Goal: Transaction & Acquisition: Purchase product/service

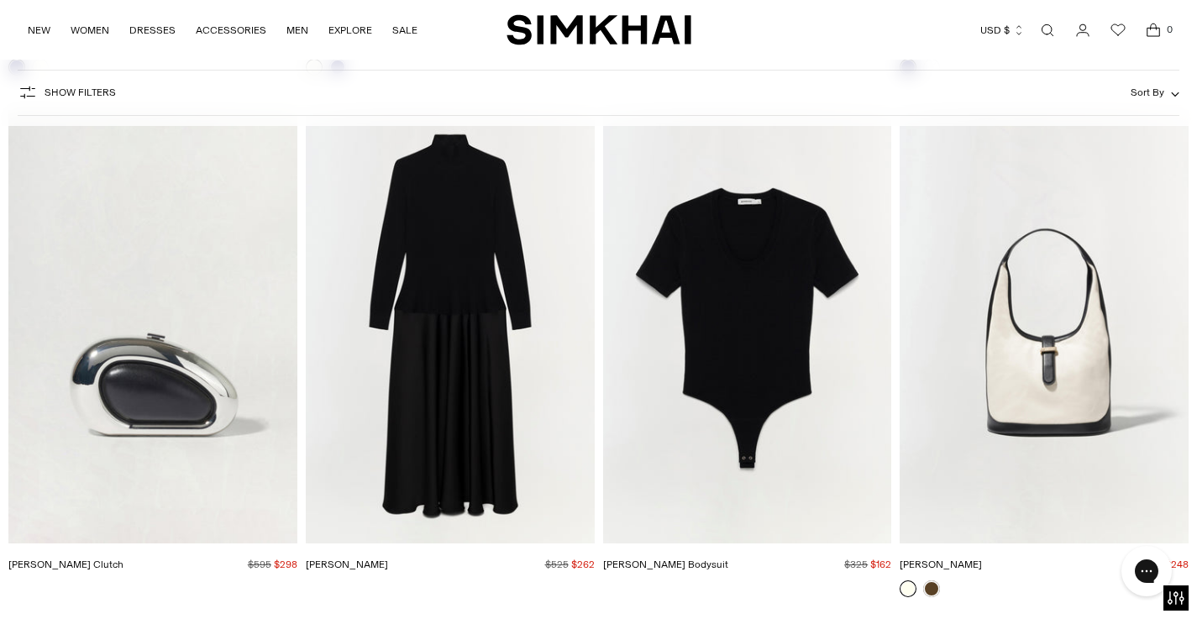
scroll to position [6866, 0]
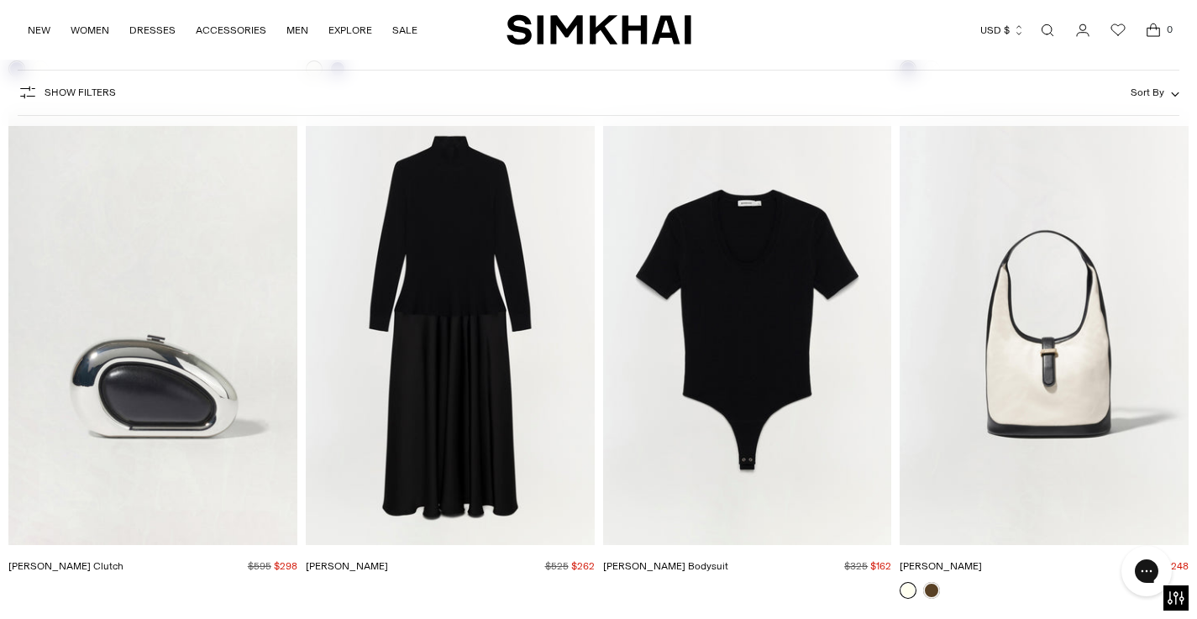
click at [0, 0] on img "Frances Dress" at bounding box center [0, 0] width 0 height 0
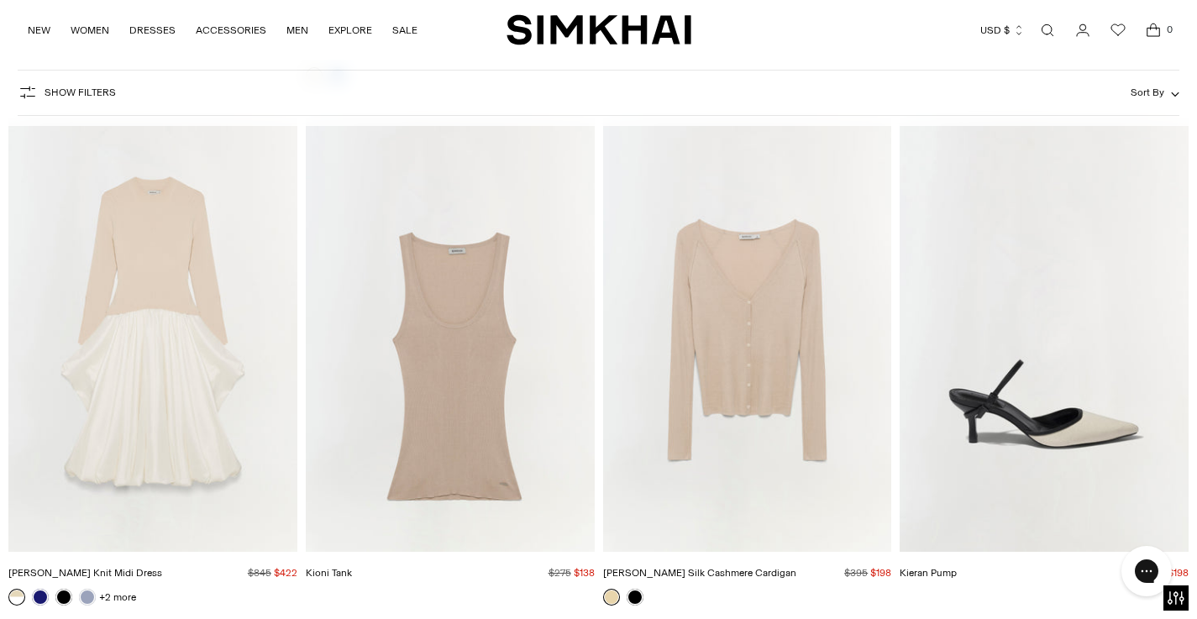
scroll to position [7915, 0]
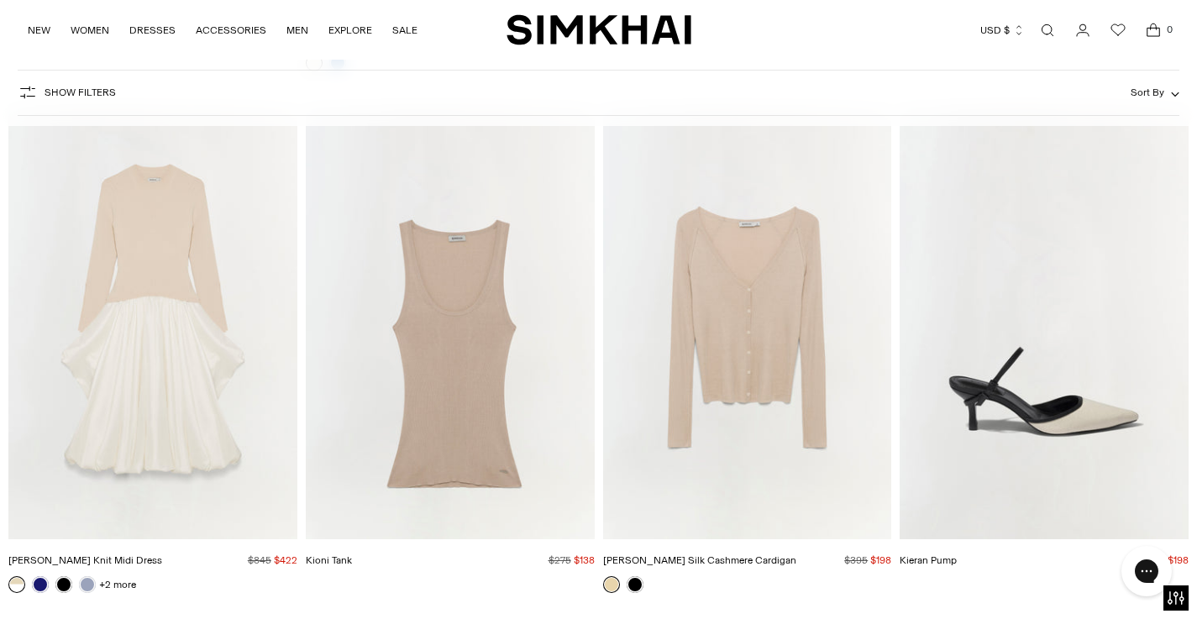
click at [0, 0] on img "Kieran Pump" at bounding box center [0, 0] width 0 height 0
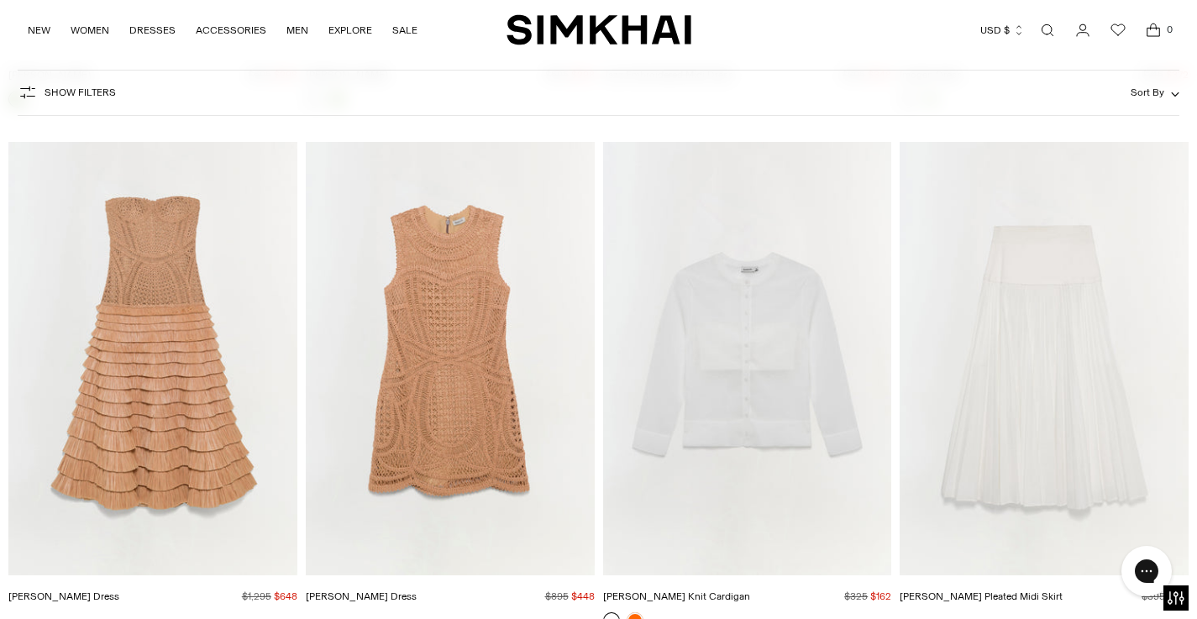
scroll to position [17221, 0]
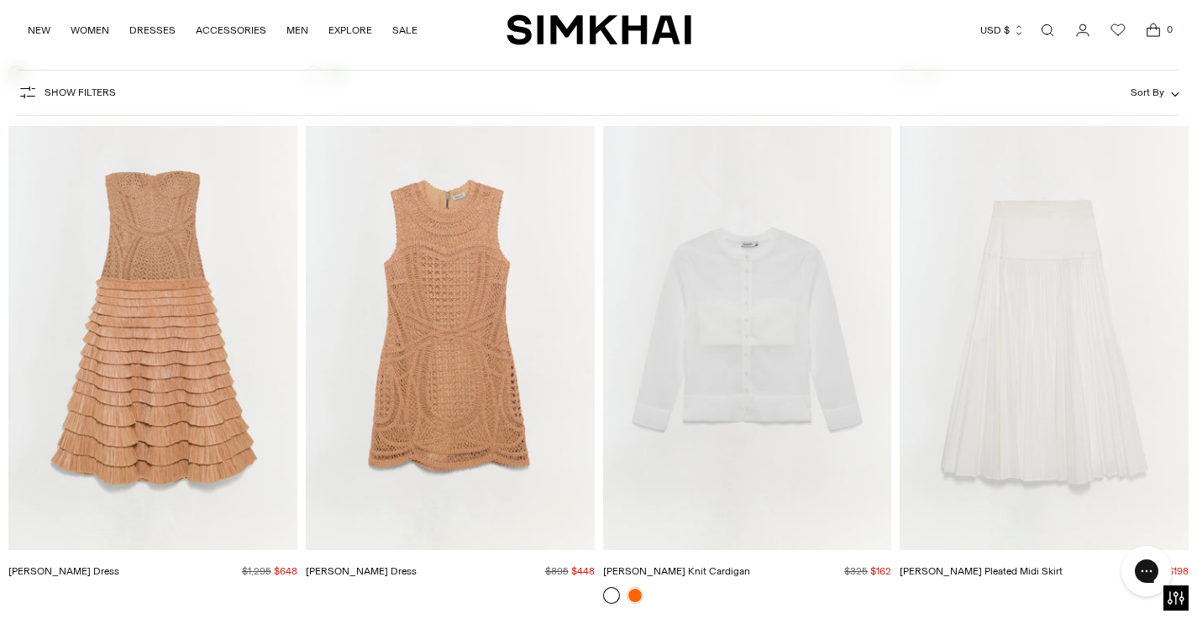
click at [0, 0] on img "Santana Dress" at bounding box center [0, 0] width 0 height 0
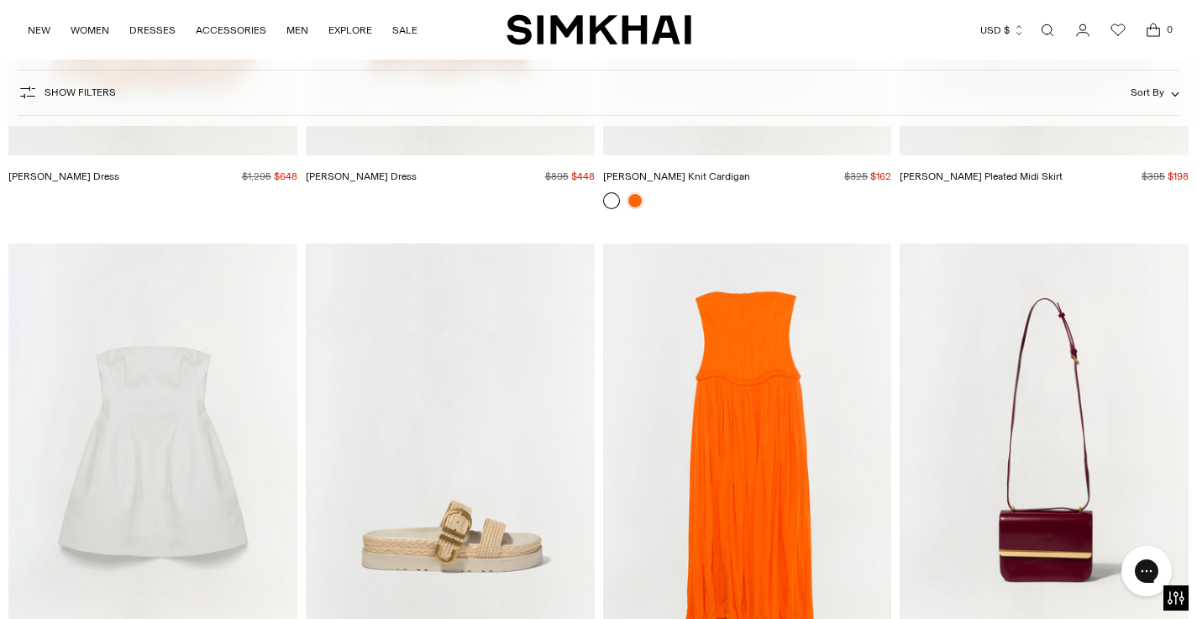
scroll to position [17678, 0]
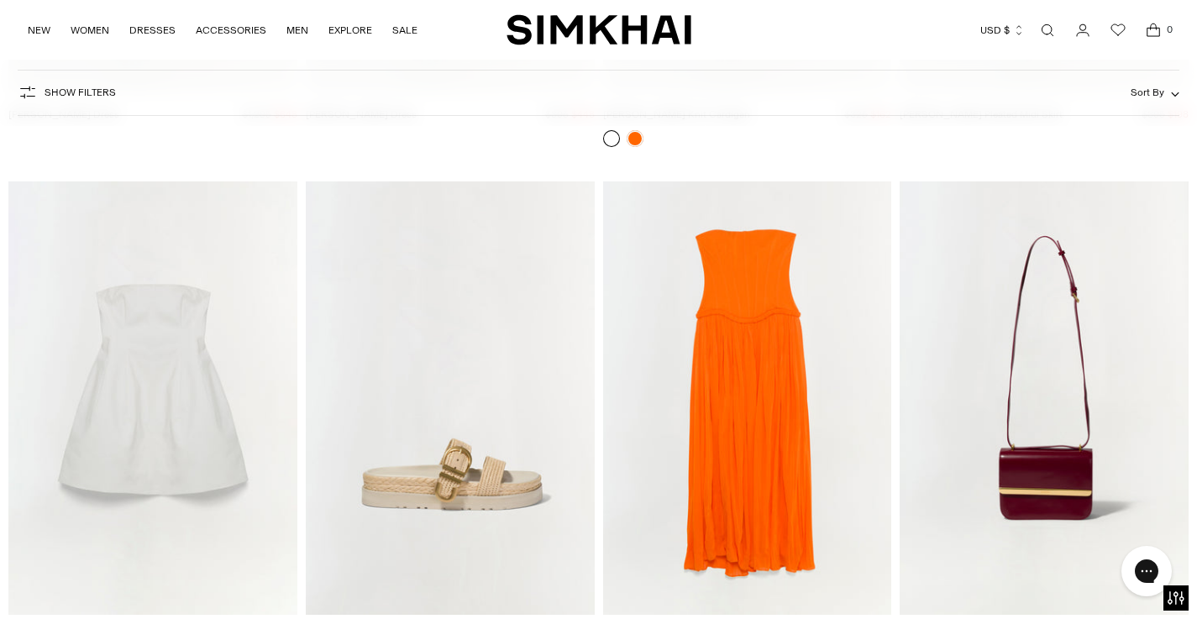
click at [0, 0] on img "Adalys Strapless Jersey Dress" at bounding box center [0, 0] width 0 height 0
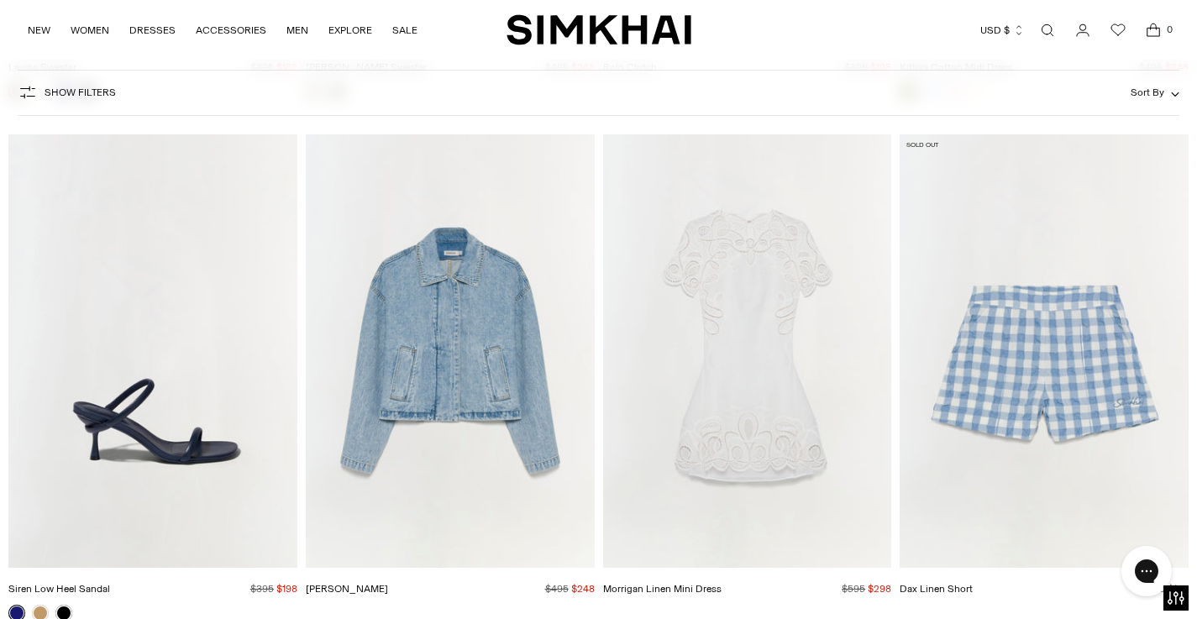
scroll to position [19370, 0]
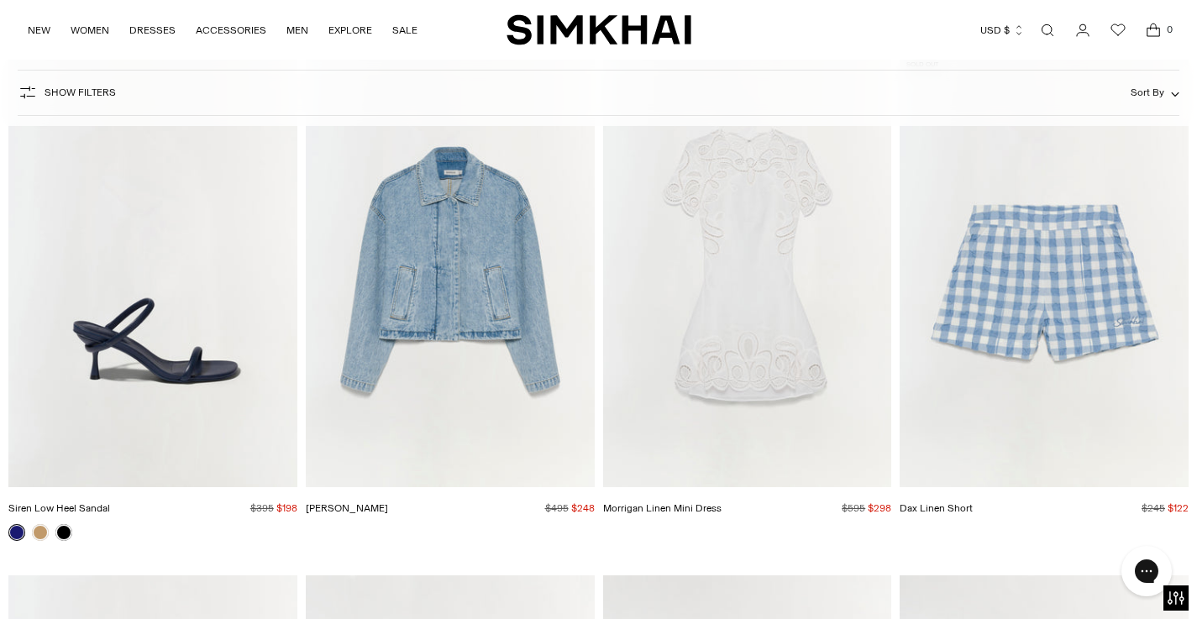
click at [0, 0] on img "Siren Low Heel Sandal" at bounding box center [0, 0] width 0 height 0
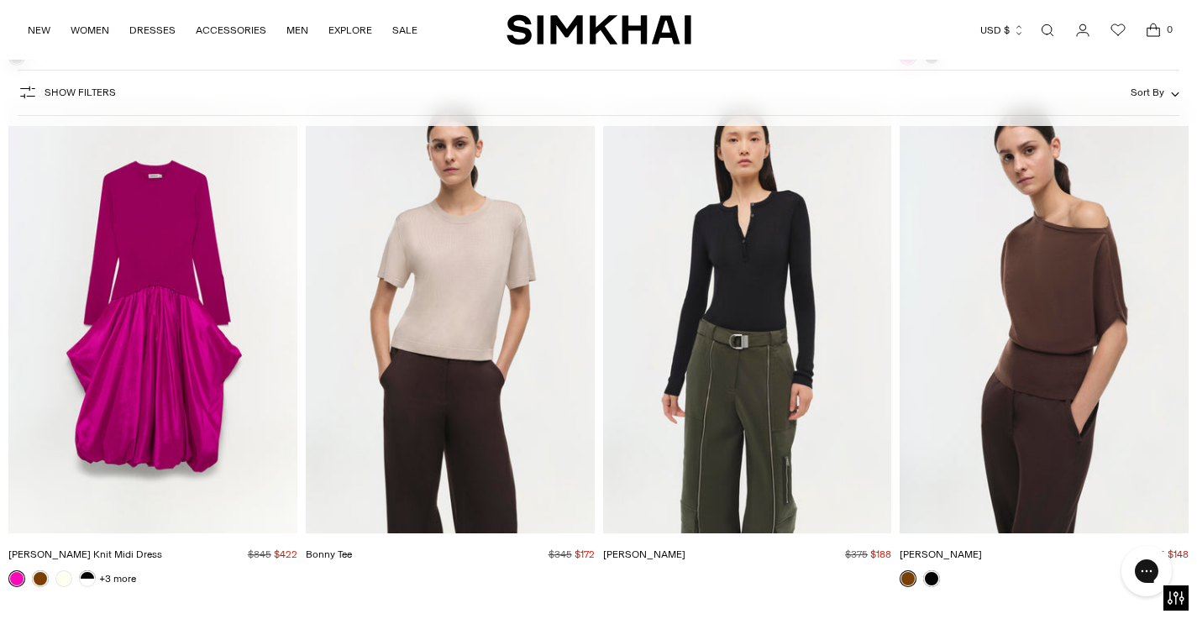
scroll to position [24496, 0]
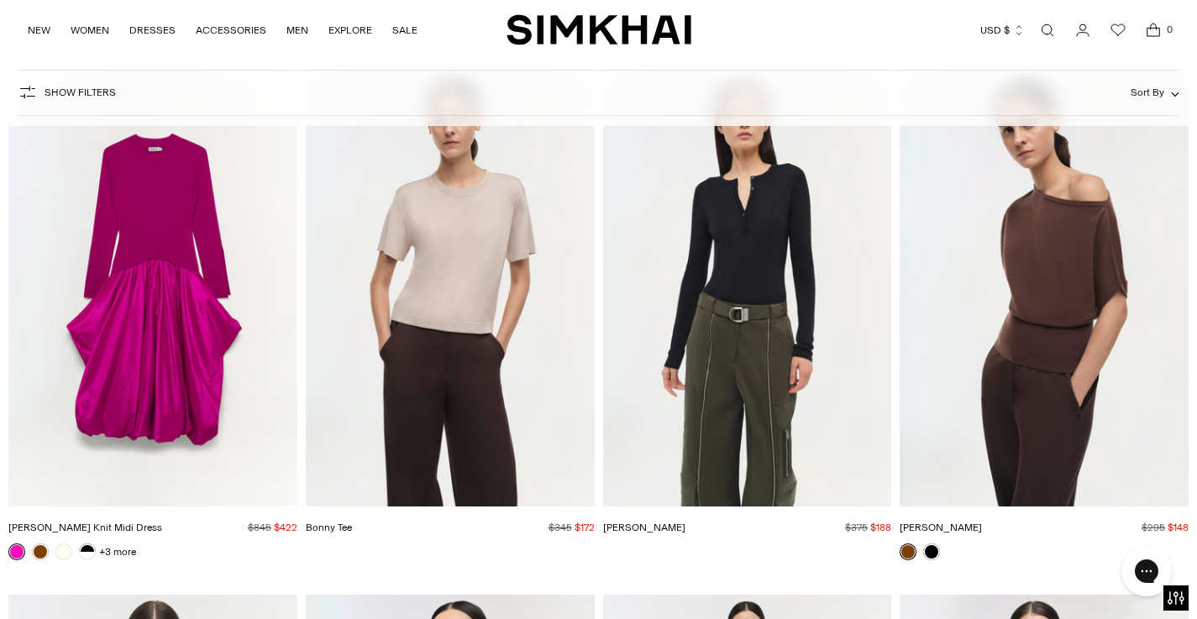
click at [0, 0] on img "Kenlie Taffeta Knit Midi Dress" at bounding box center [0, 0] width 0 height 0
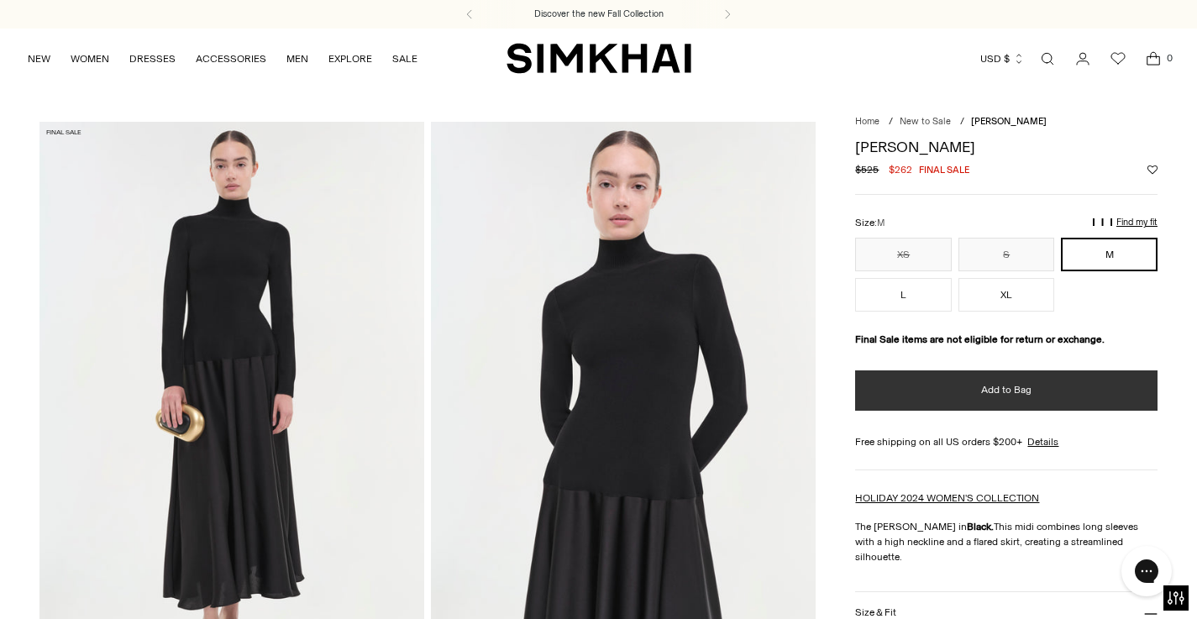
click at [864, 391] on button "Add to Bag" at bounding box center [1006, 390] width 302 height 40
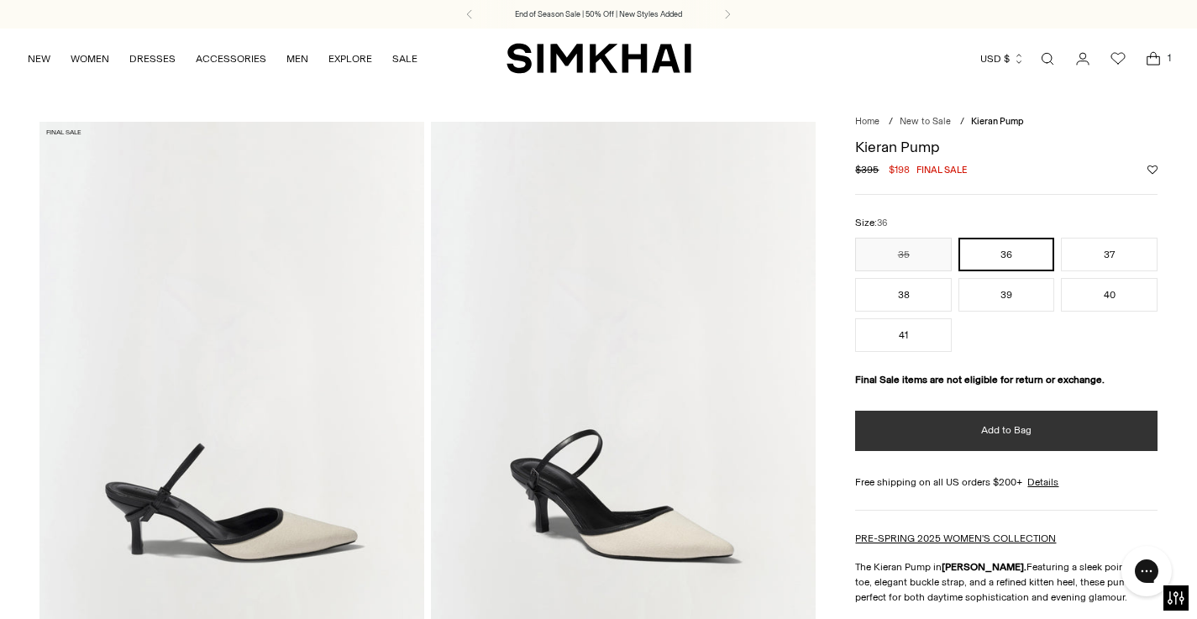
click at [915, 428] on button "Add to Bag" at bounding box center [1006, 431] width 302 height 40
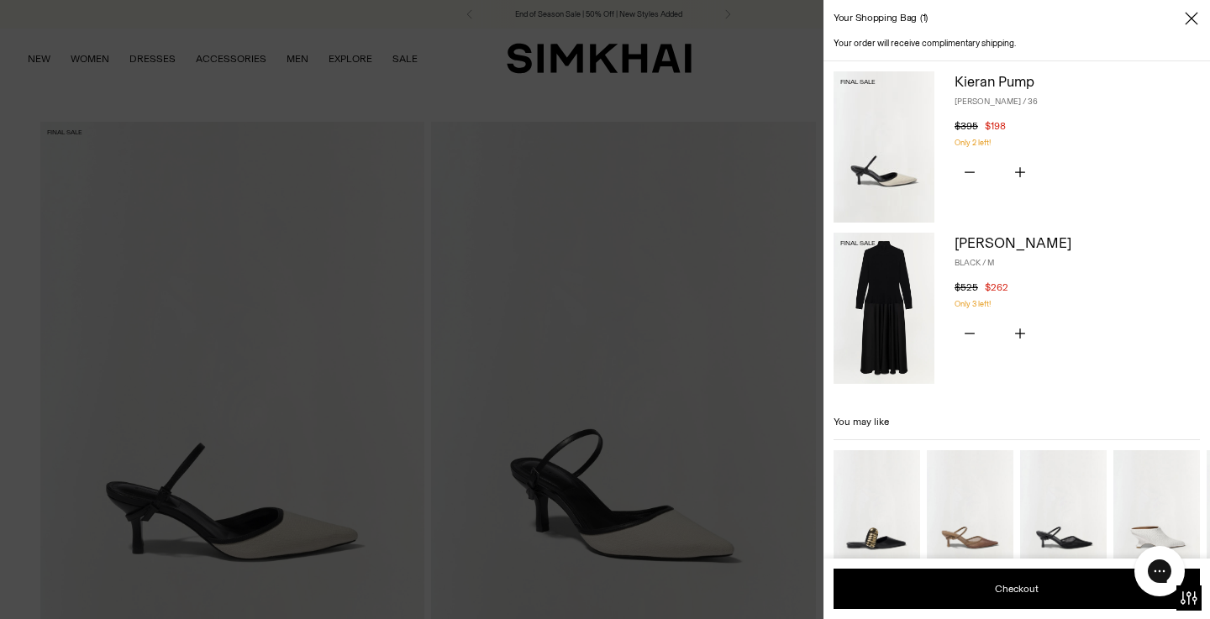
click at [763, 269] on div at bounding box center [605, 309] width 1210 height 619
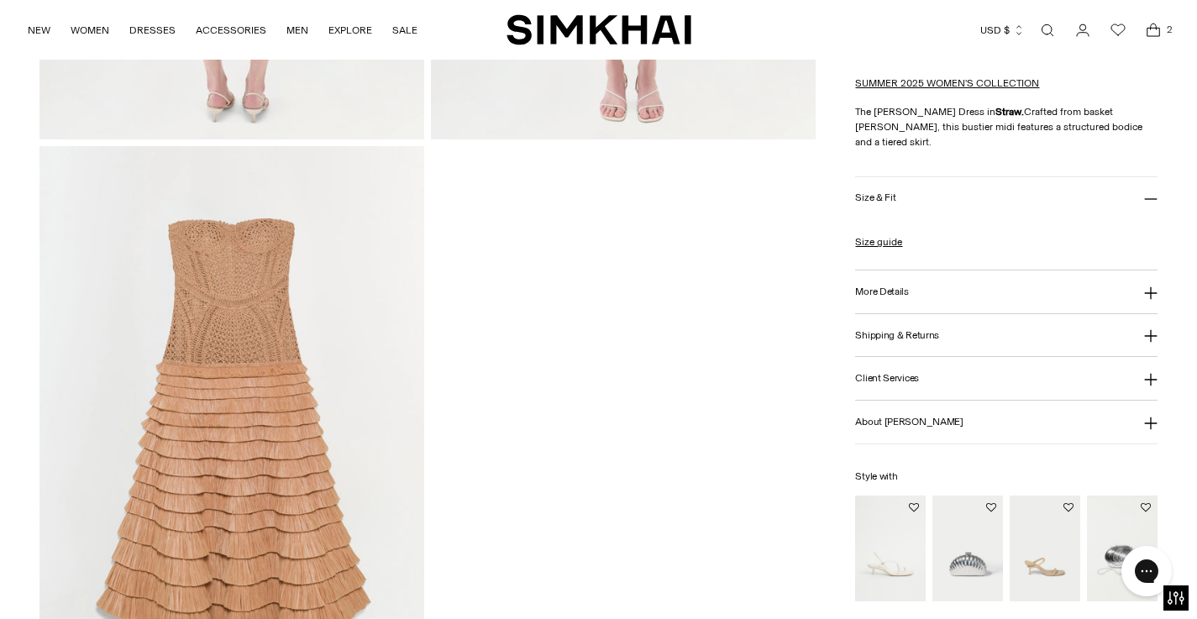
scroll to position [1728, 0]
click at [297, 315] on img at bounding box center [231, 434] width 385 height 577
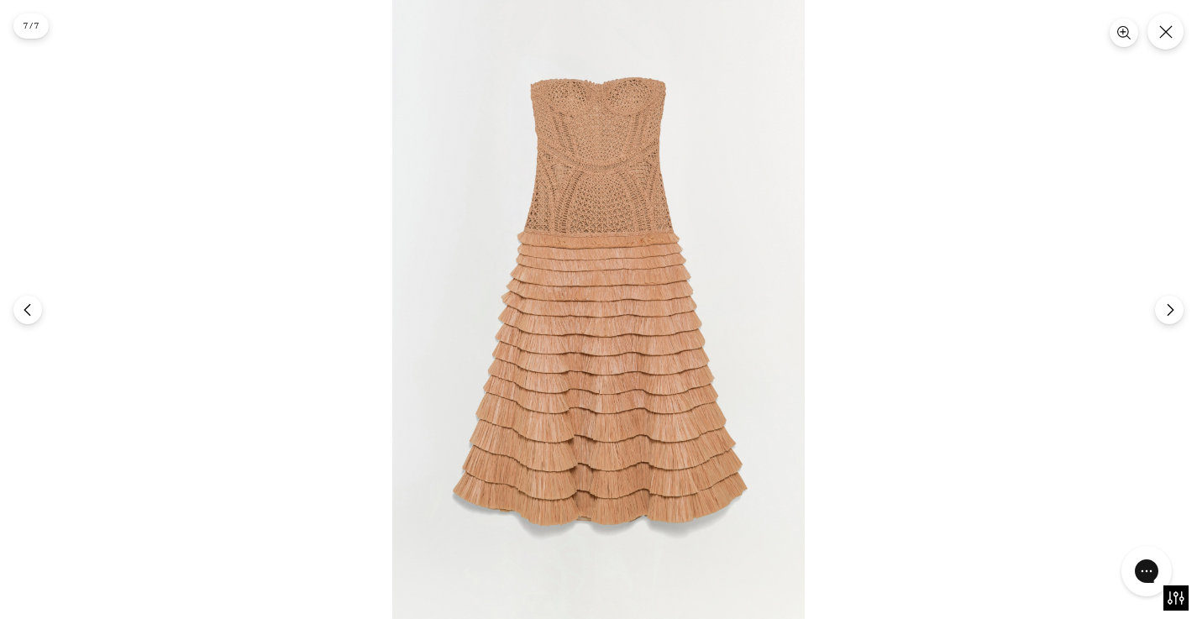
click at [680, 248] on img at bounding box center [598, 309] width 412 height 619
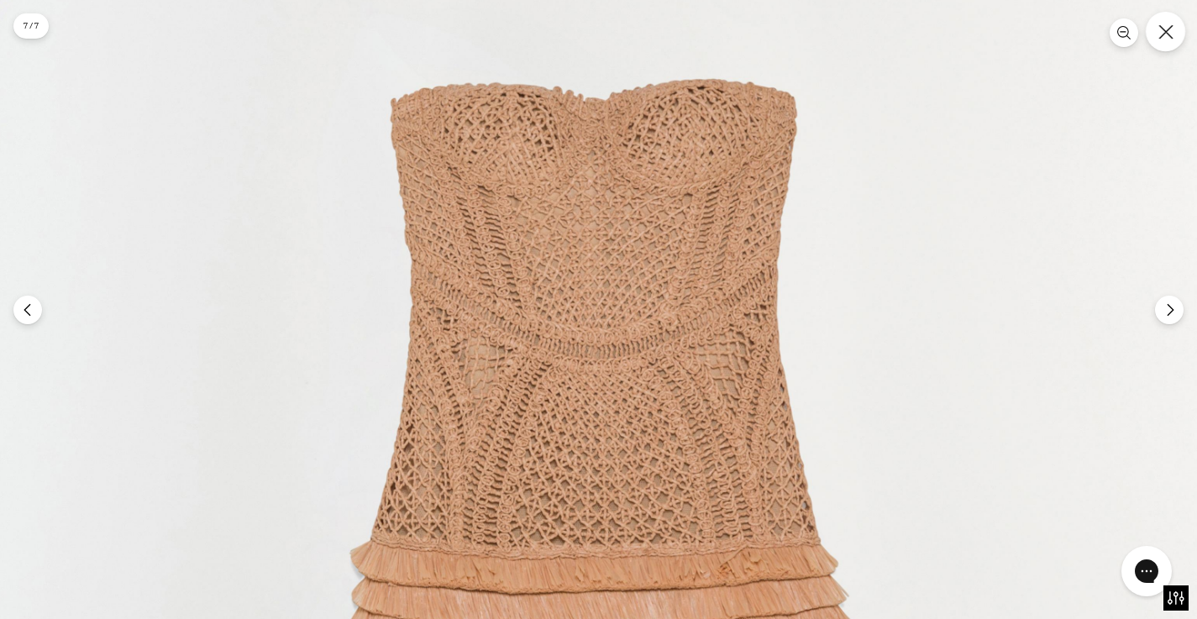
click at [1165, 34] on icon "Close" at bounding box center [1165, 31] width 15 height 15
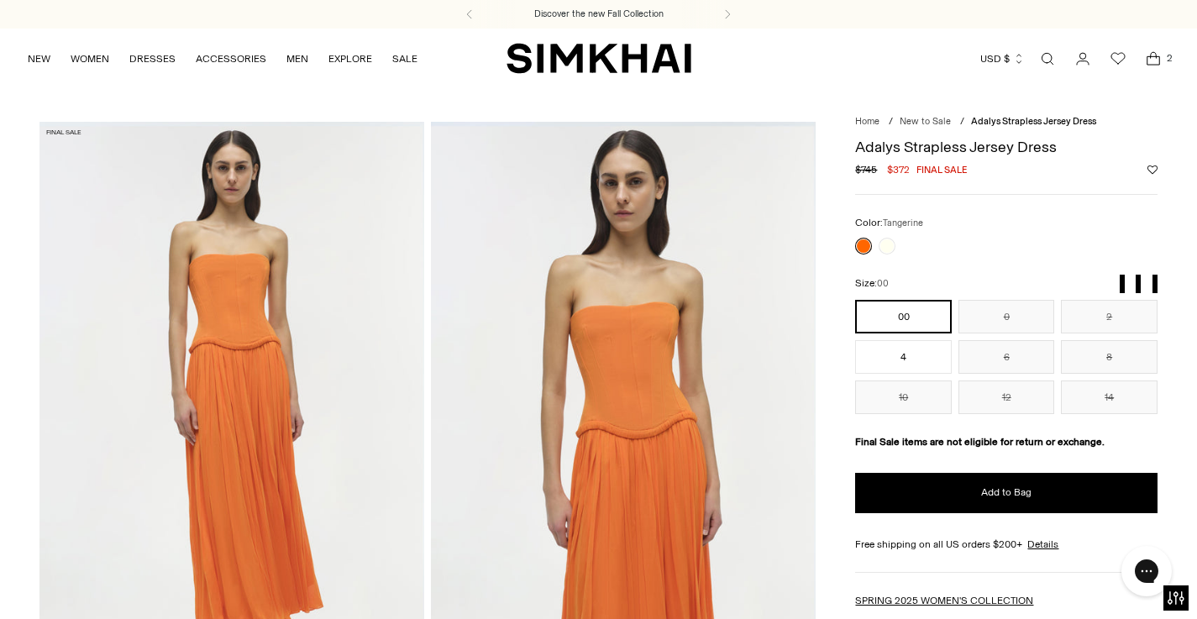
click at [693, 376] on img at bounding box center [623, 410] width 385 height 577
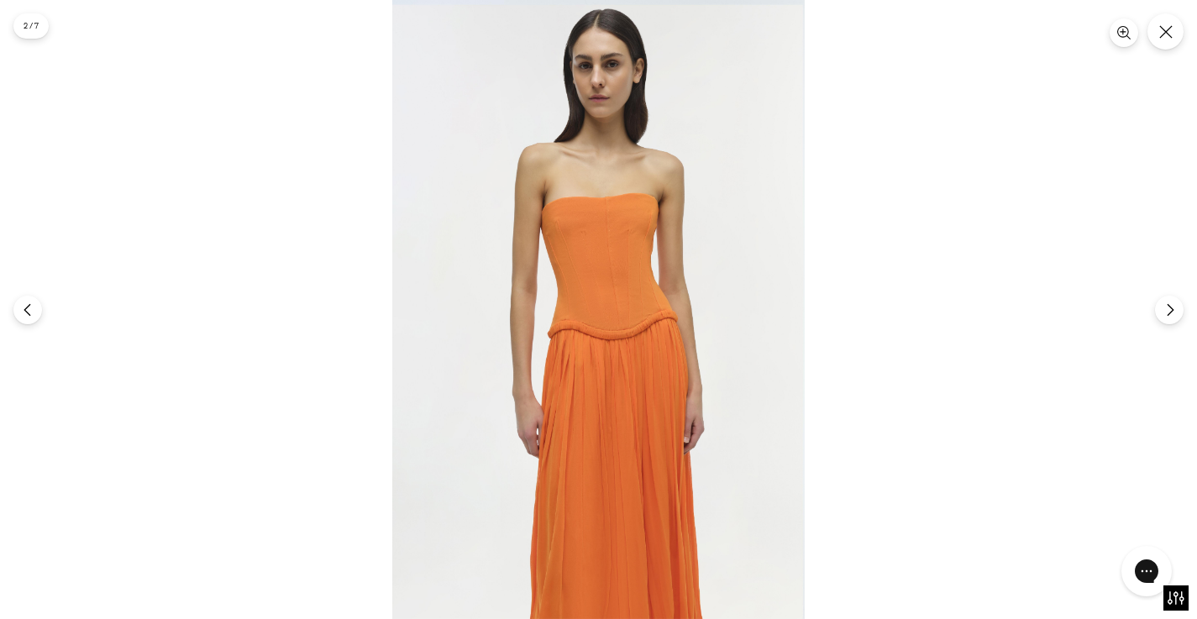
click at [598, 253] on img at bounding box center [598, 309] width 412 height 619
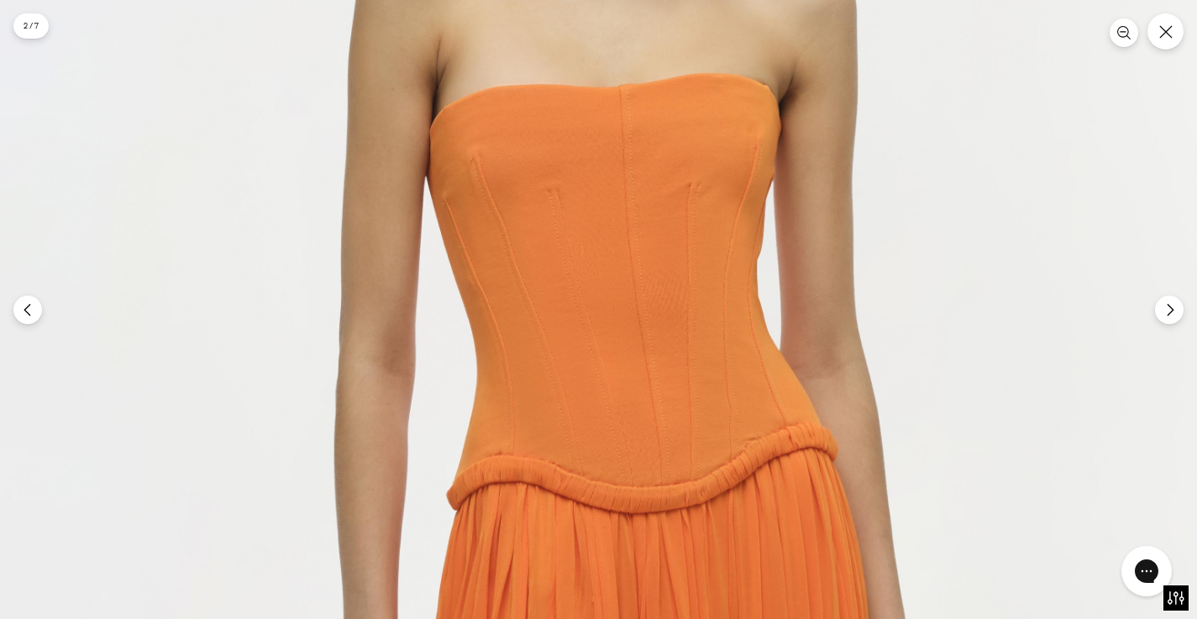
click at [1175, 48] on img at bounding box center [600, 422] width 1238 height 1857
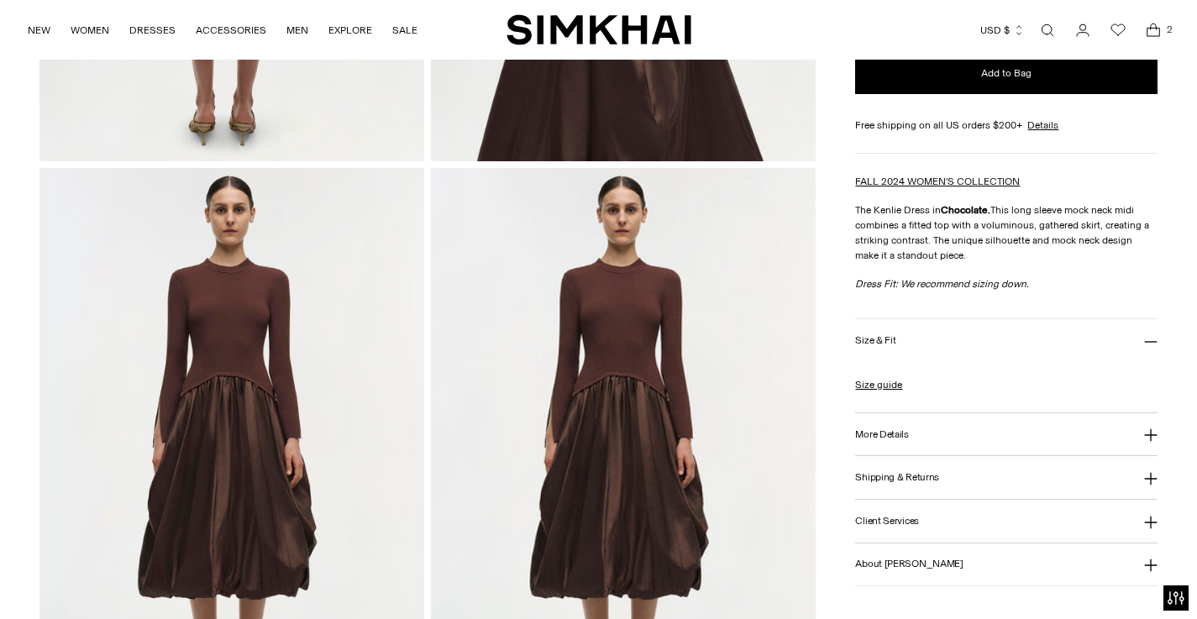
scroll to position [1236, 0]
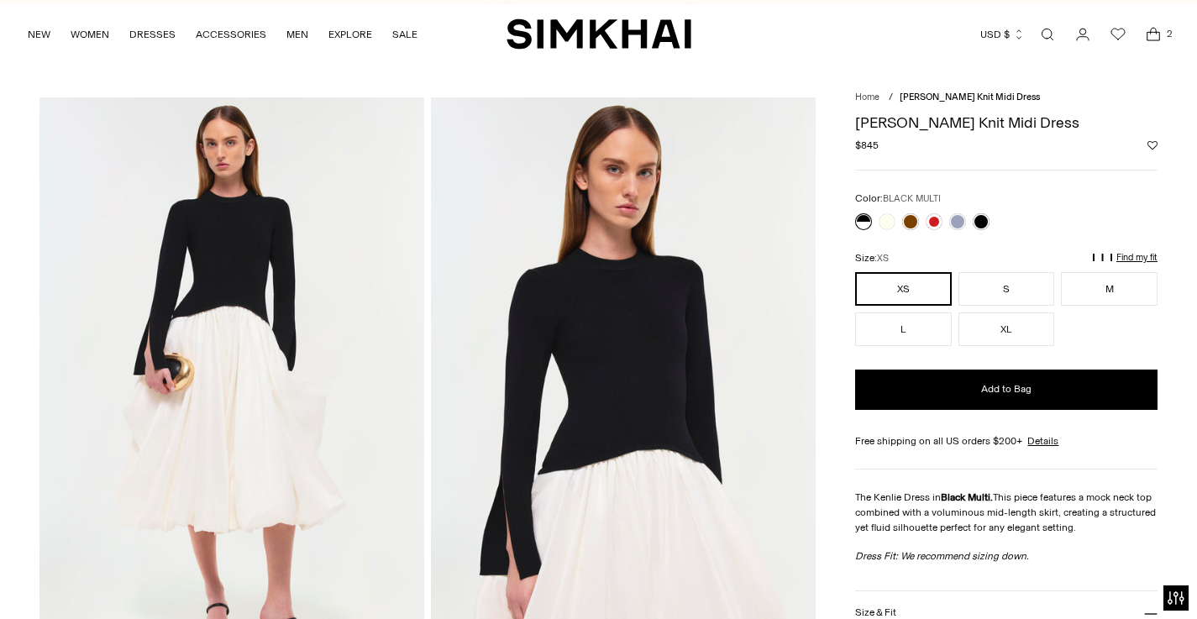
scroll to position [283, 0]
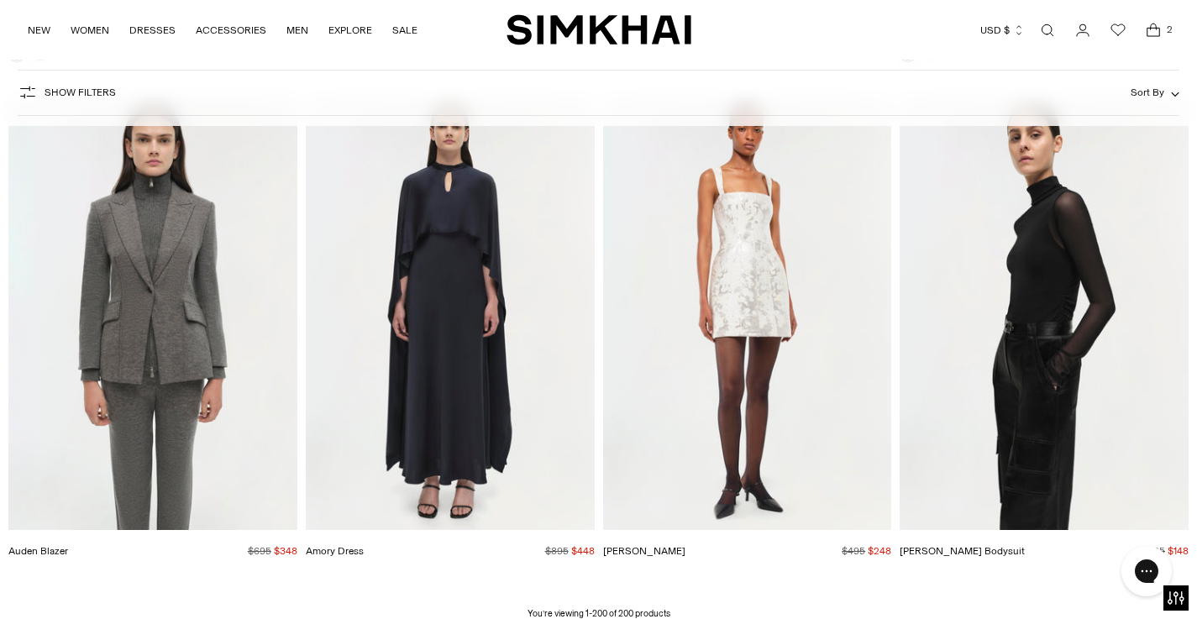
scroll to position [25507, 0]
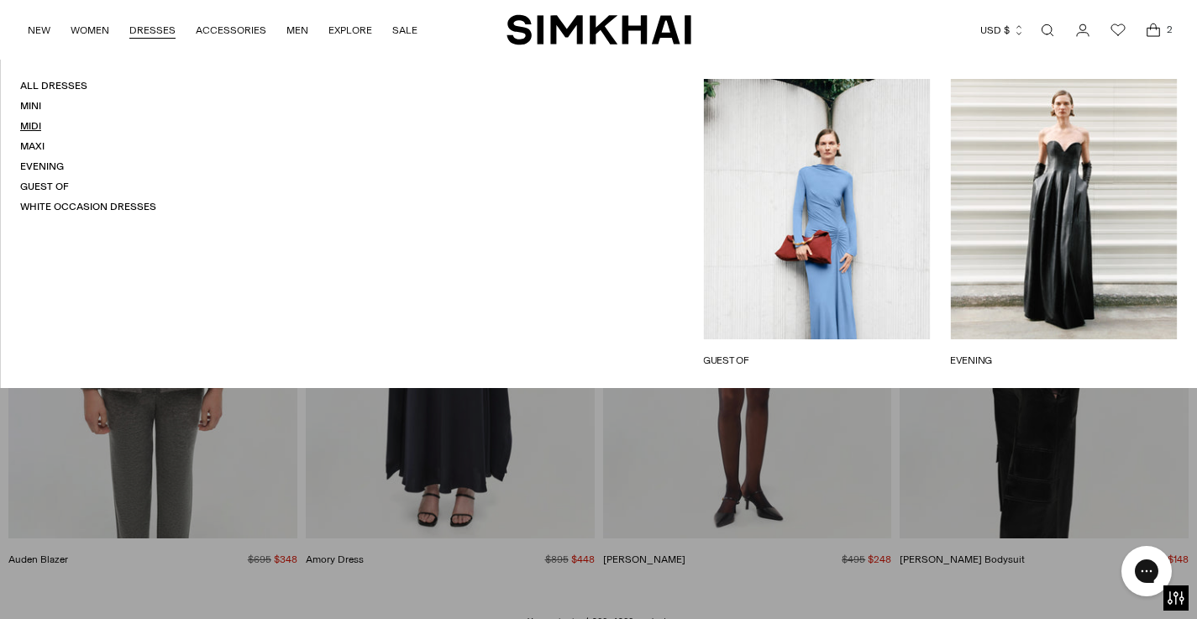
click at [39, 131] on link "Midi" at bounding box center [30, 126] width 21 height 12
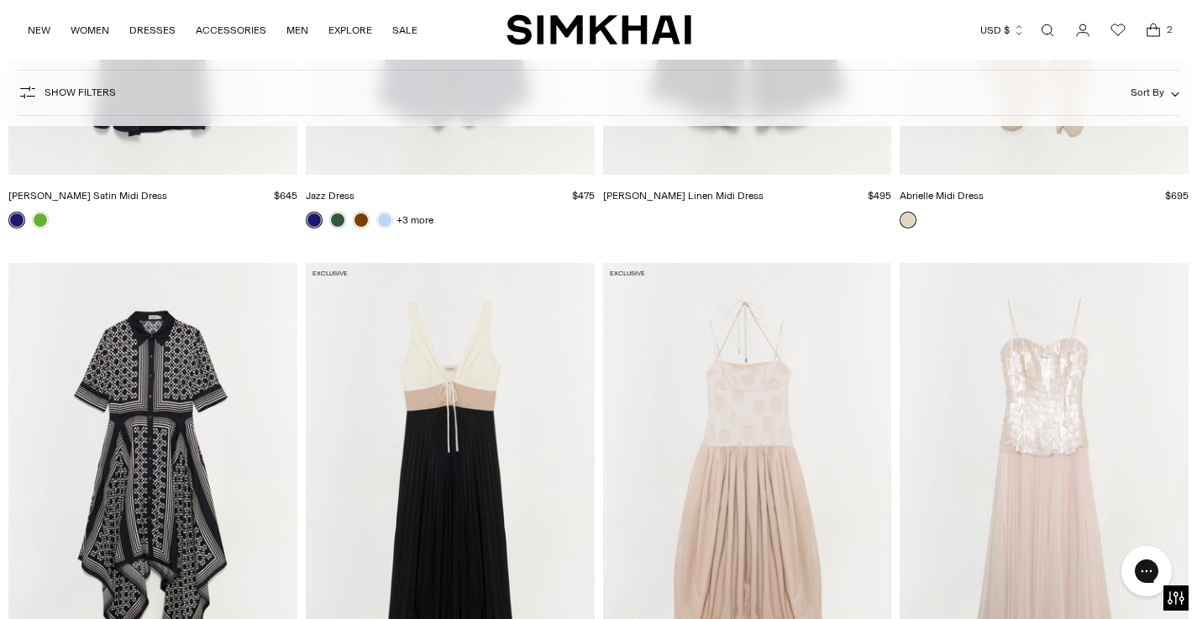
scroll to position [9292, 0]
